Goal: Find specific page/section: Find specific page/section

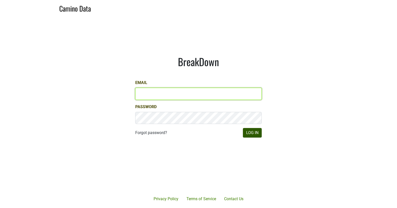
type input "[EMAIL_ADDRESS][DOMAIN_NAME]"
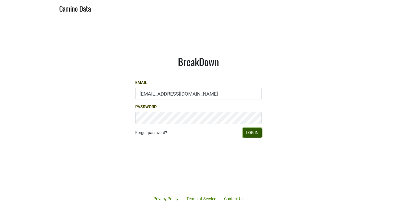
click at [247, 131] on button "Log In" at bounding box center [252, 133] width 19 height 10
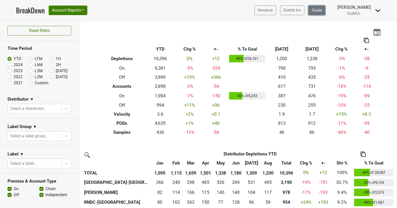
click at [325, 10] on link "Goals" at bounding box center [317, 11] width 17 height 10
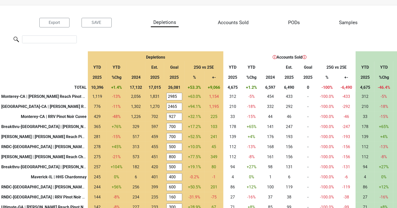
scroll to position [16, 0]
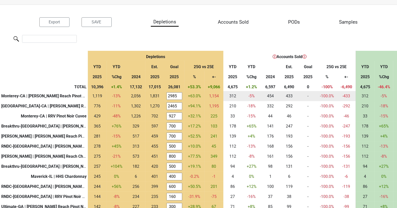
click at [136, 94] on div "2056.033 2,056" at bounding box center [136, 96] width 16 height 6
click at [158, 96] on div "1831.152 1,831" at bounding box center [155, 96] width 16 height 6
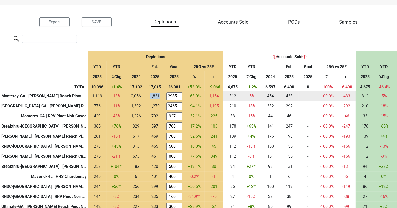
click at [158, 96] on div "1831.152 1,831" at bounding box center [155, 96] width 16 height 6
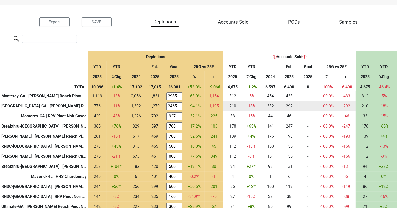
click at [153, 105] on div "1270.103 1,270" at bounding box center [155, 106] width 16 height 6
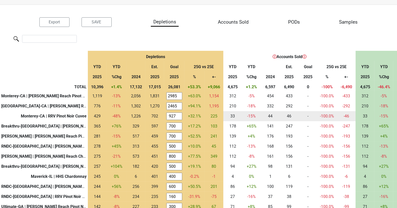
click at [152, 115] on div "701.583 702" at bounding box center [155, 116] width 16 height 6
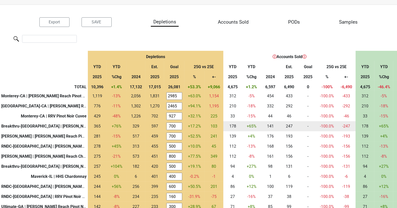
click at [153, 126] on div "597.403 597" at bounding box center [155, 126] width 16 height 6
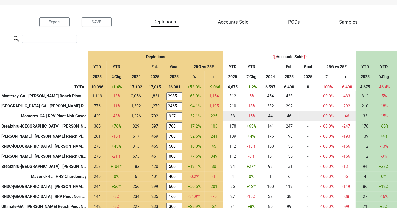
click at [290, 115] on div "46 46" at bounding box center [289, 116] width 16 height 6
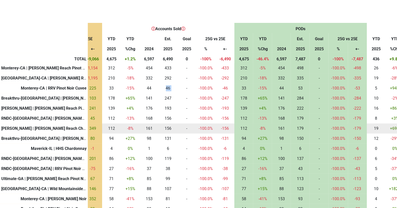
scroll to position [44, 109]
